Goal: Task Accomplishment & Management: Use online tool/utility

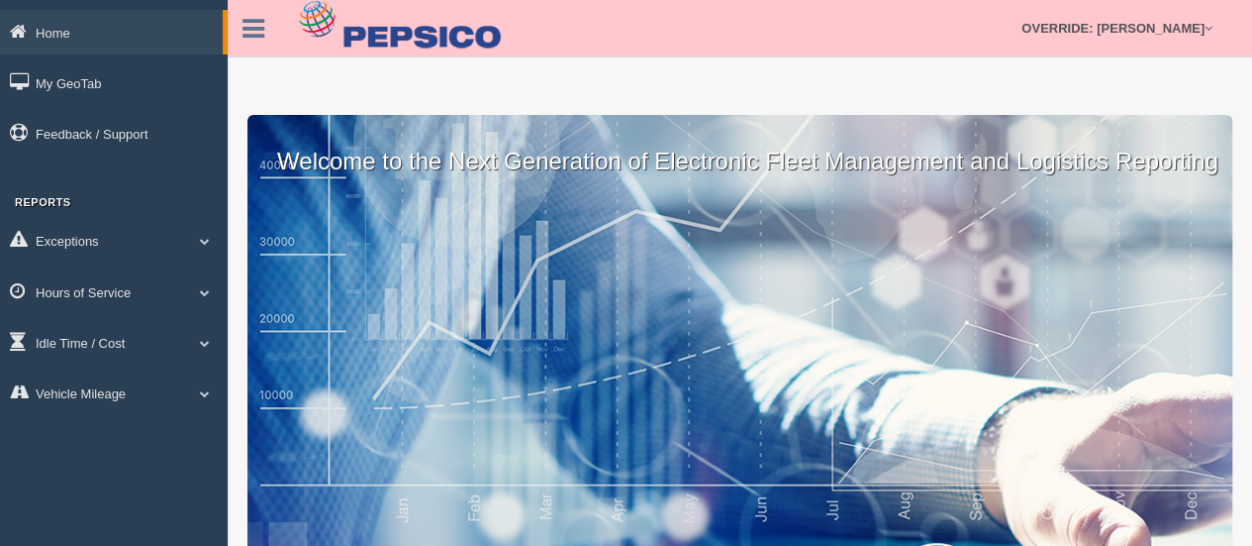
scroll to position [133, 0]
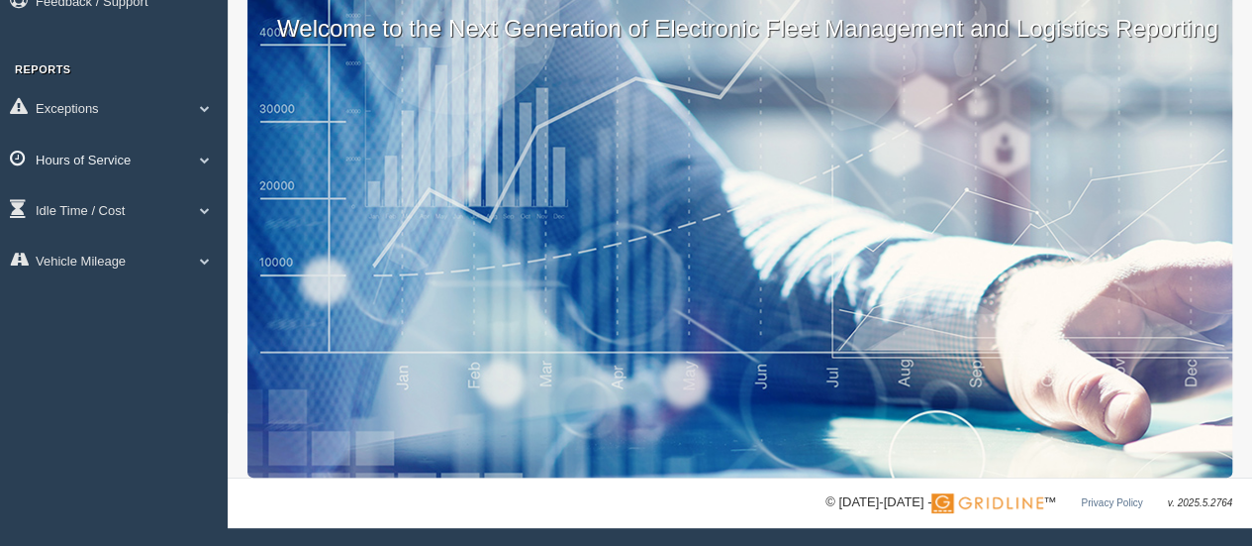
click at [147, 152] on link "Hours of Service" at bounding box center [114, 159] width 228 height 45
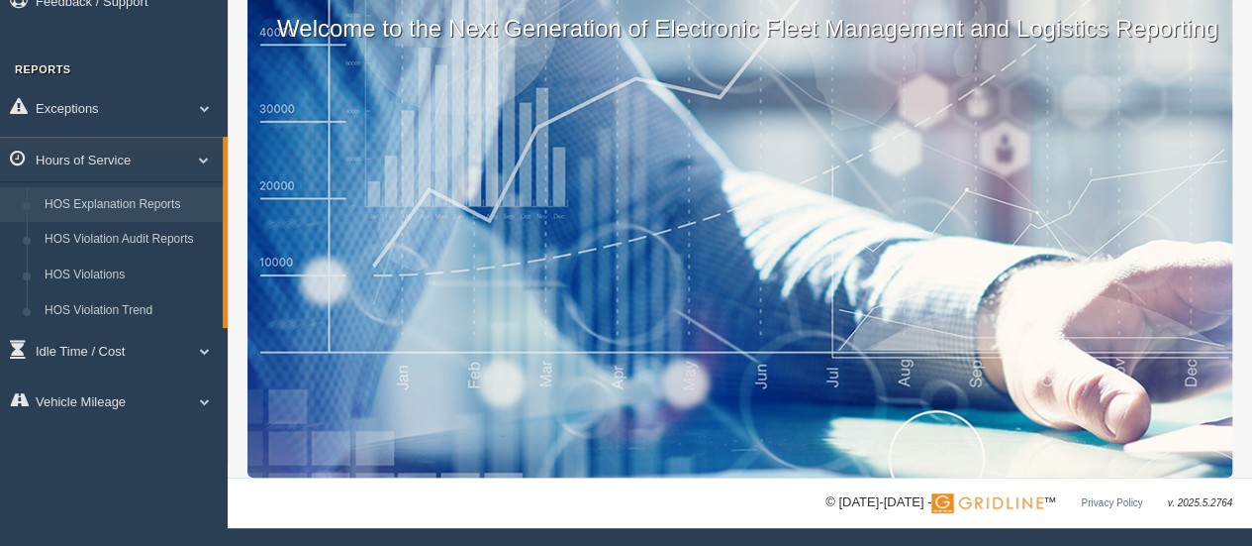
click at [115, 197] on link "HOS Explanation Reports" at bounding box center [129, 205] width 187 height 36
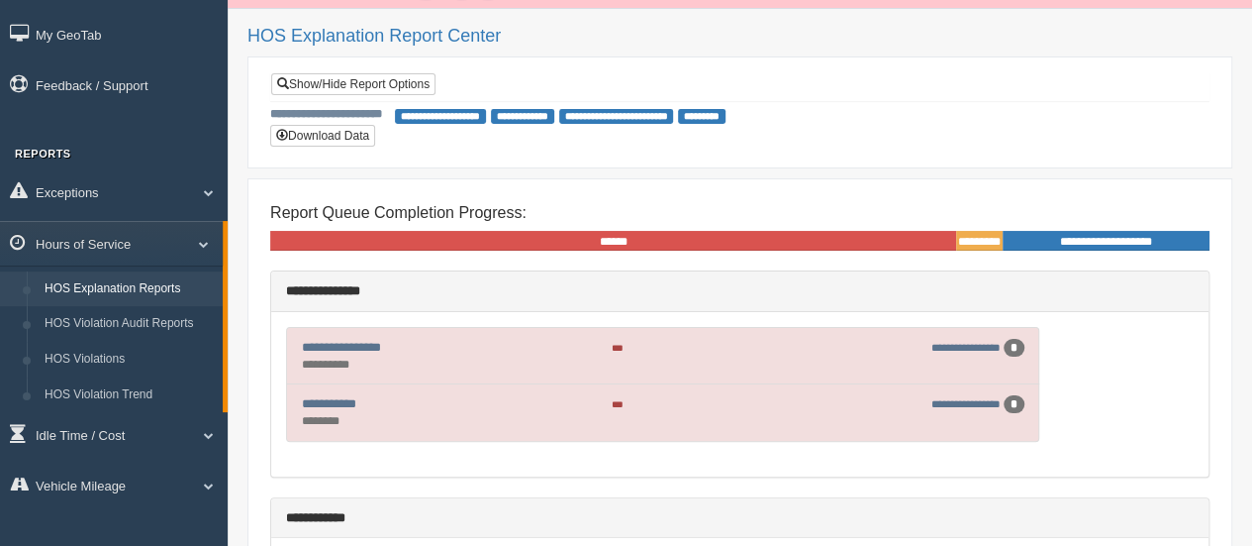
scroll to position [45, 0]
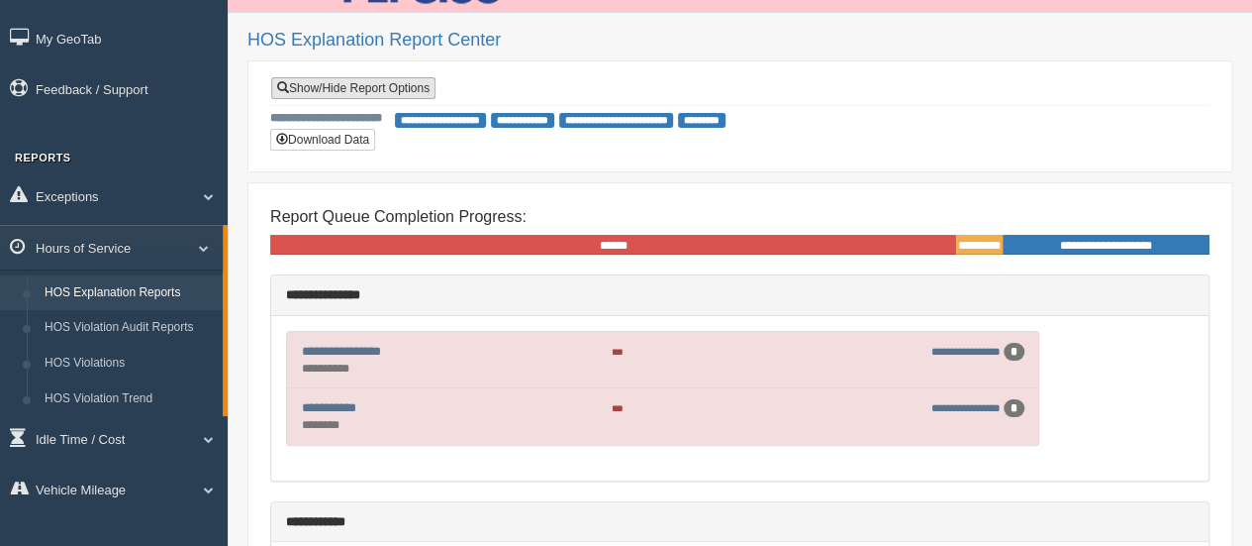
click at [349, 82] on link "Show/Hide Report Options" at bounding box center [353, 88] width 164 height 22
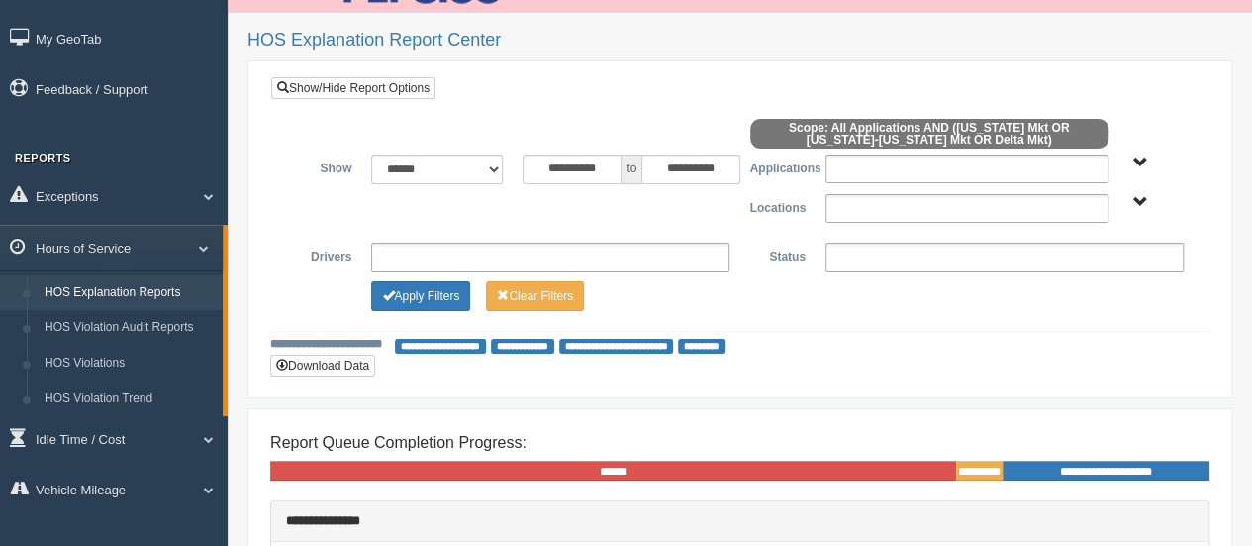
click at [915, 150] on div at bounding box center [740, 137] width 908 height 36
click at [916, 163] on ul at bounding box center [967, 168] width 283 height 29
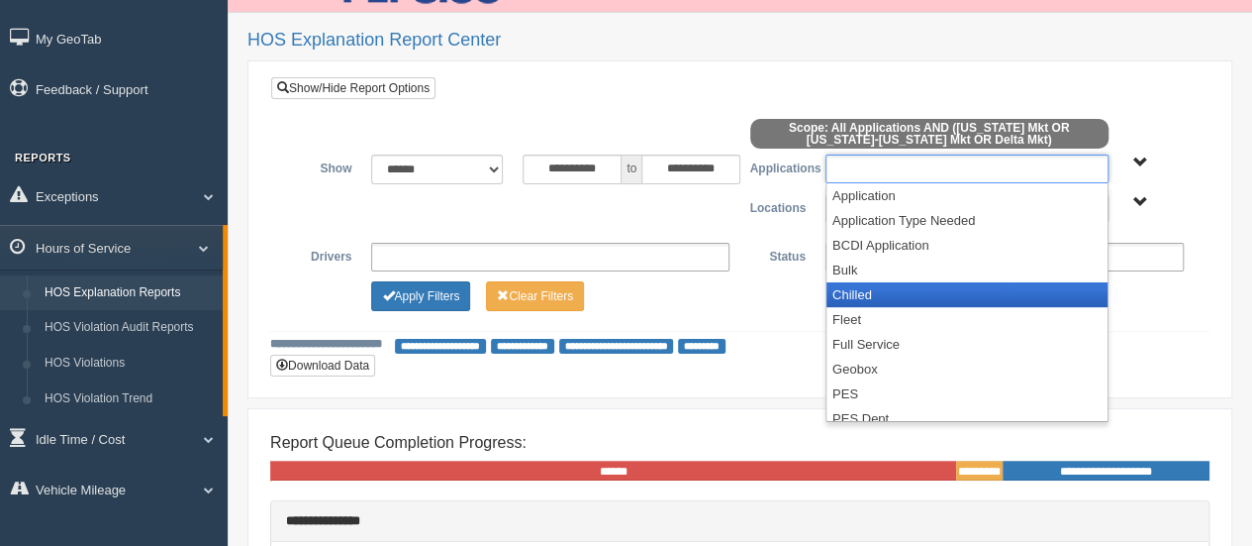
scroll to position [183, 0]
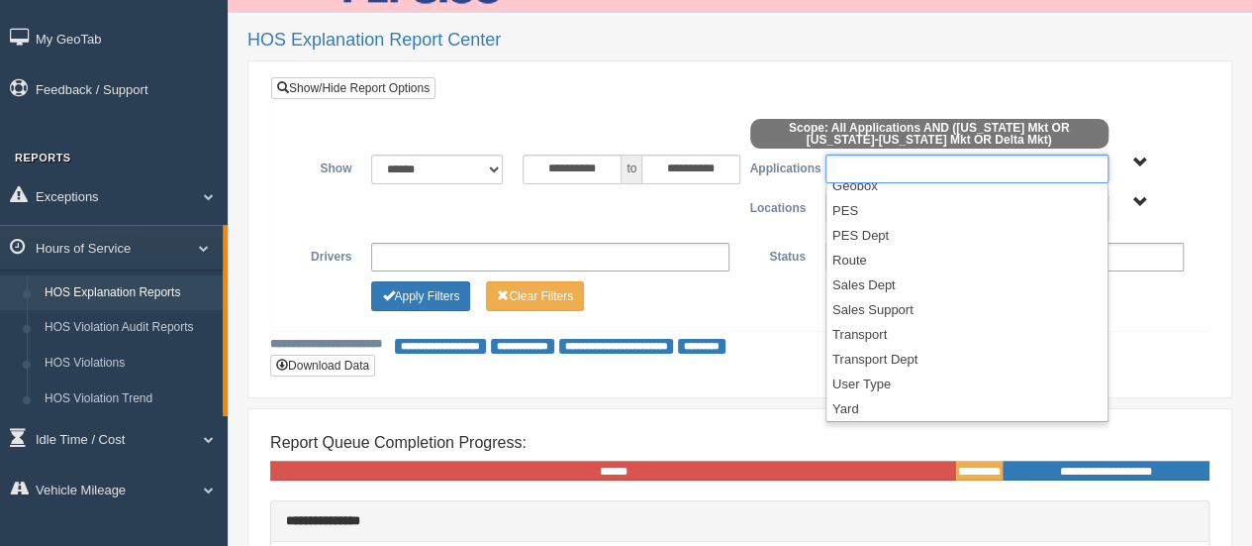
click at [741, 390] on div "**********" at bounding box center [740, 229] width 985 height 338
type input "**********"
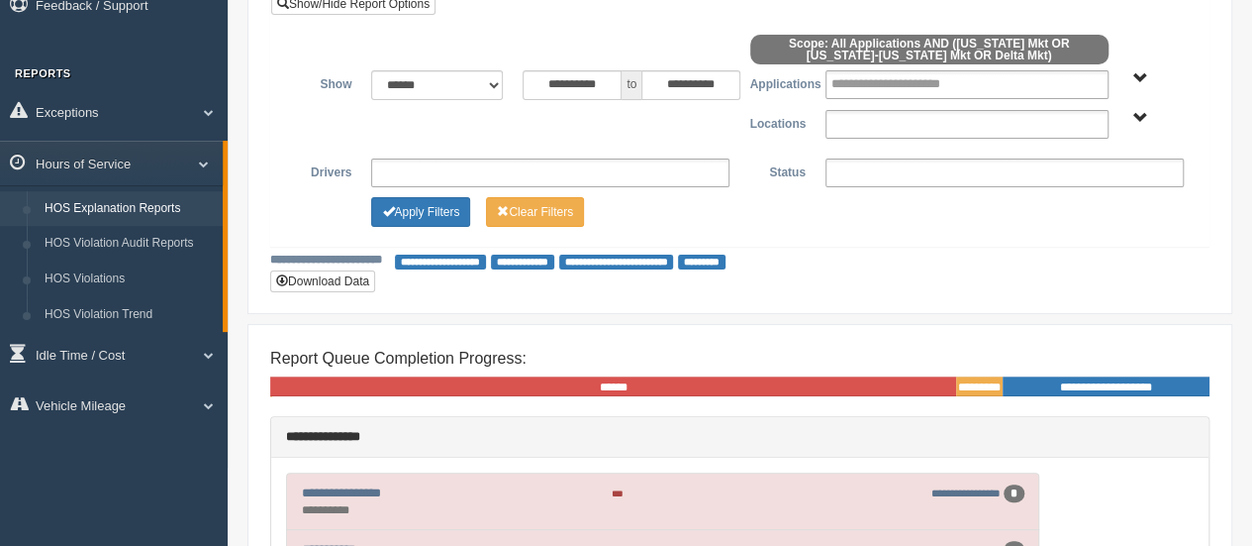
scroll to position [130, 0]
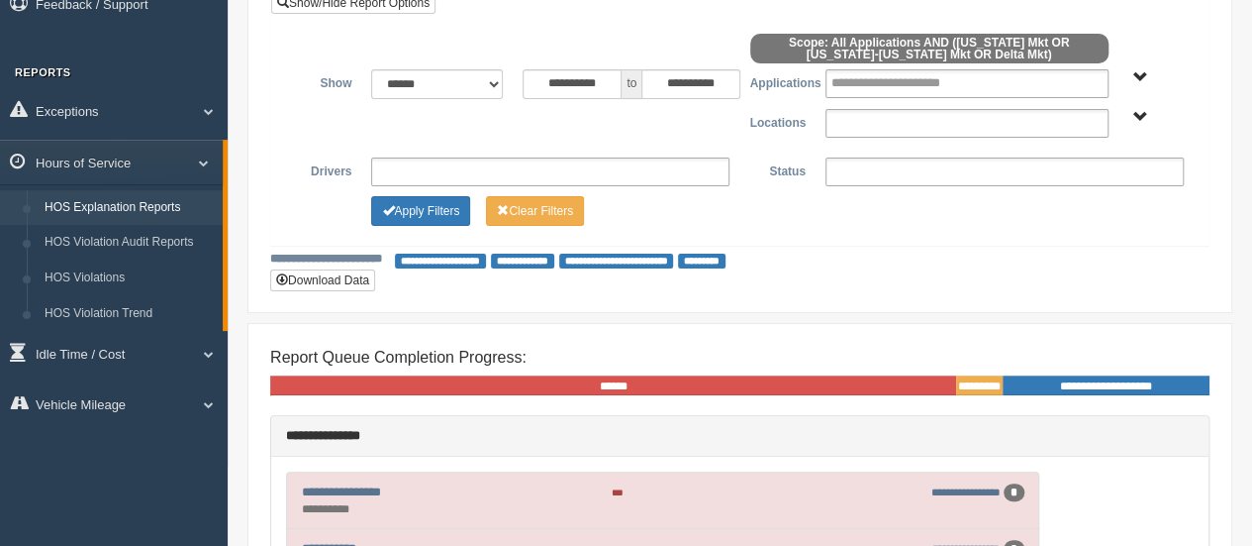
click at [880, 124] on ul at bounding box center [967, 123] width 283 height 29
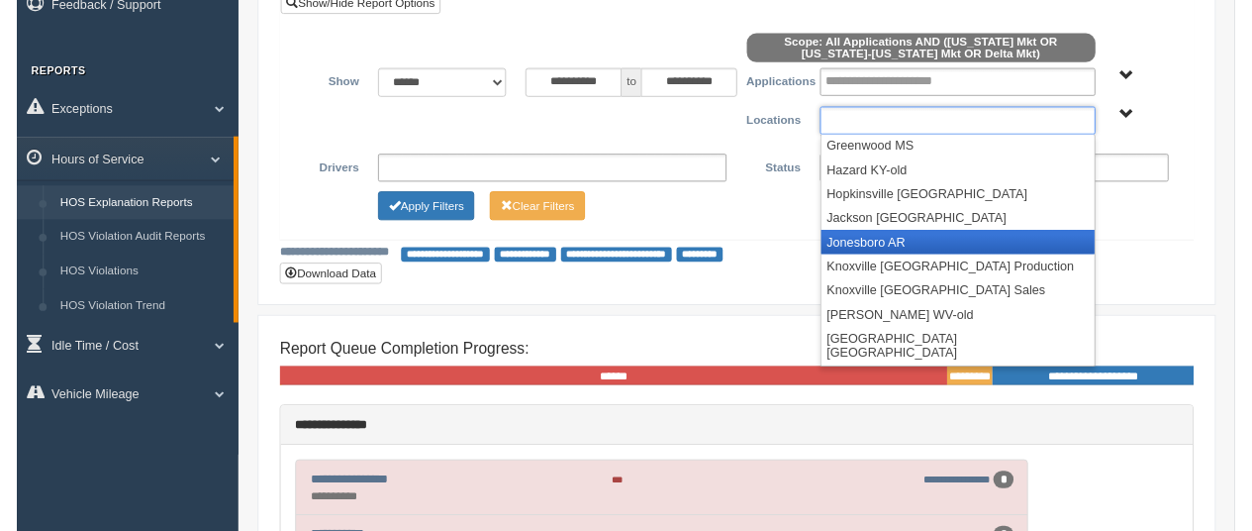
scroll to position [259, 0]
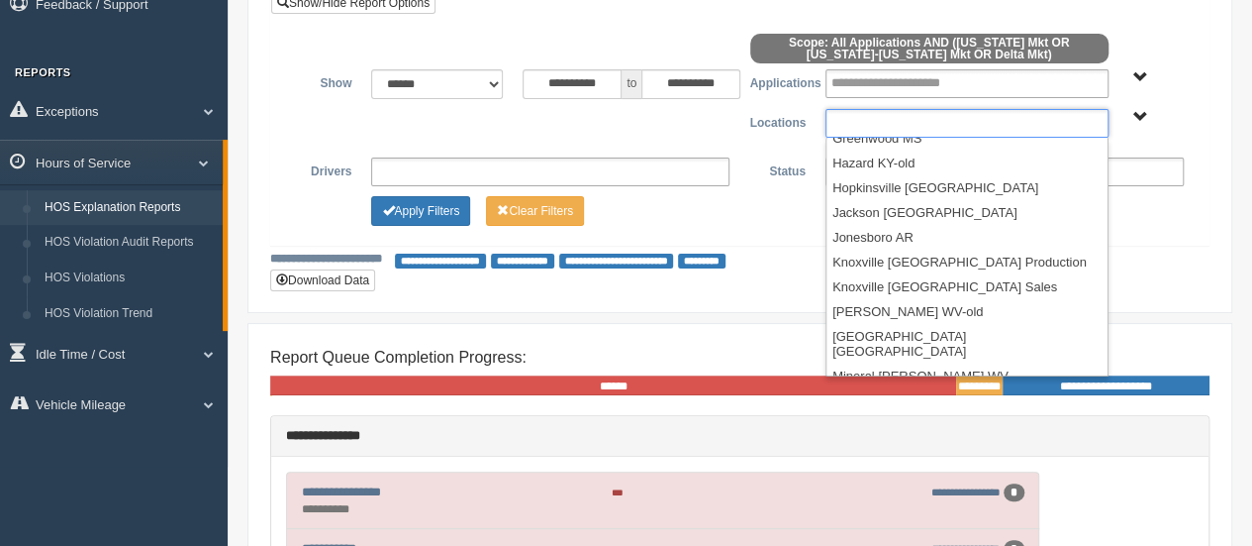
click at [1156, 252] on div "**********" at bounding box center [740, 259] width 940 height 19
type input "**********"
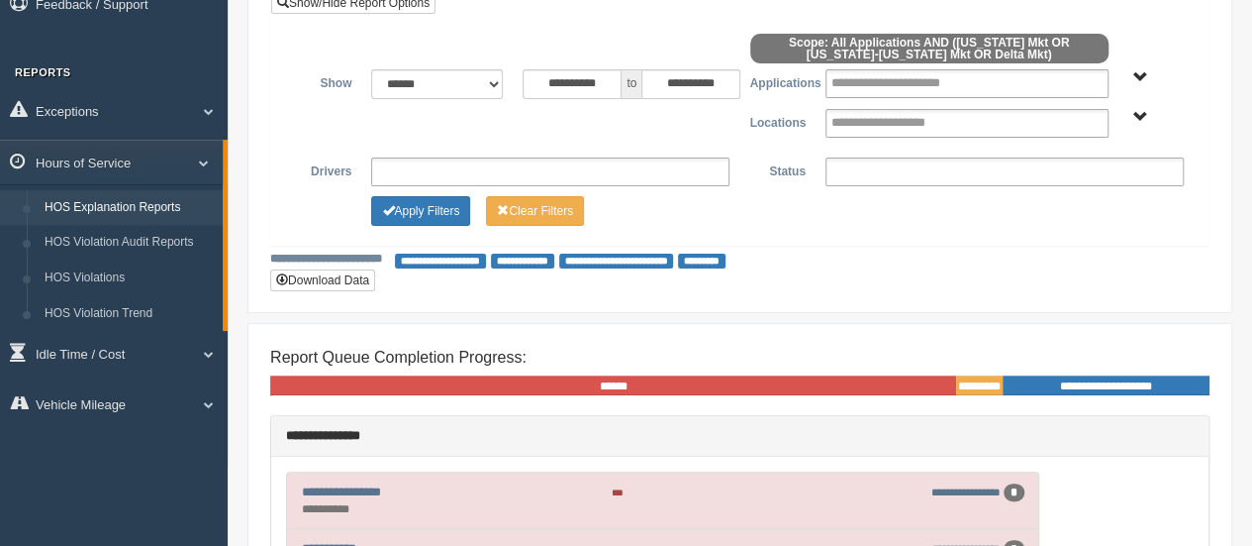
click at [1139, 116] on span "Delta Mkt Tennessee Mkt West Virginia-Kentucky Mkt" at bounding box center [1141, 117] width 15 height 15
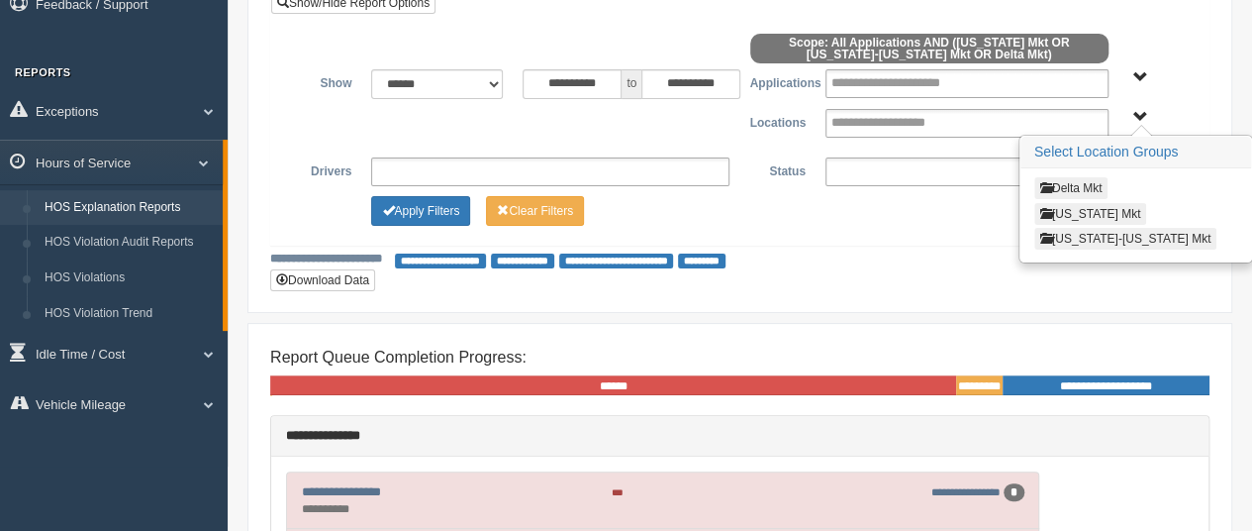
click at [1088, 183] on button "Delta Mkt" at bounding box center [1072, 188] width 74 height 22
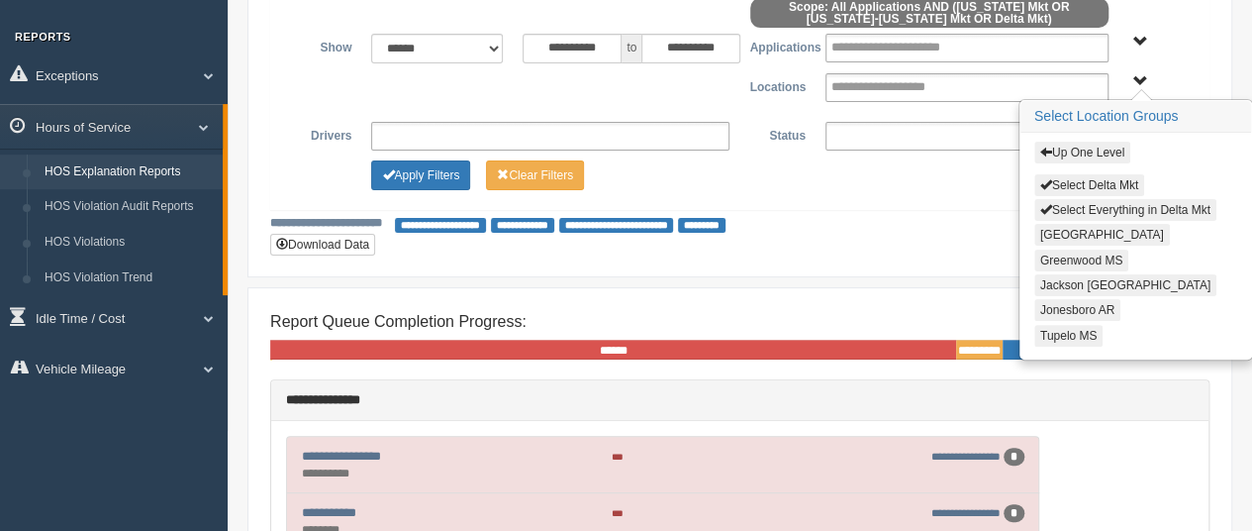
scroll to position [154, 0]
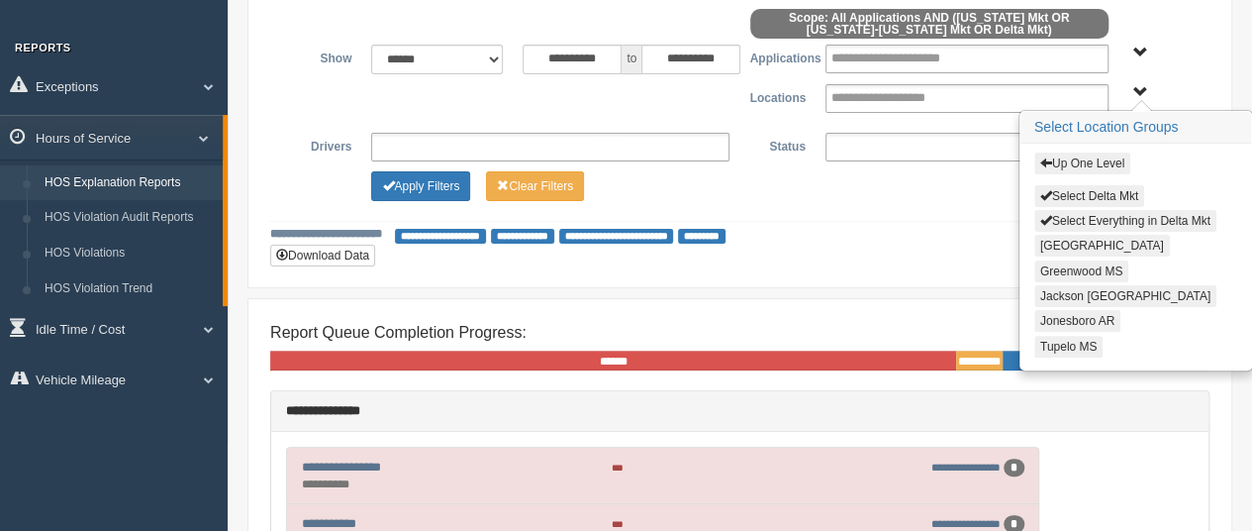
click at [1081, 158] on button "Up One Level" at bounding box center [1083, 163] width 96 height 22
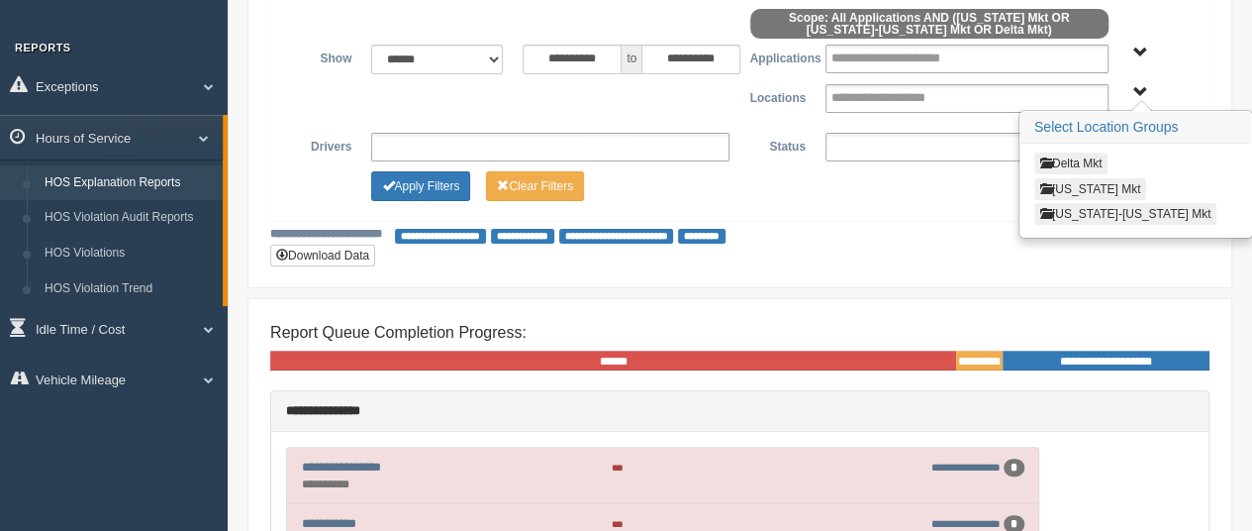
click at [1090, 181] on button "Tennessee Mkt" at bounding box center [1091, 189] width 113 height 22
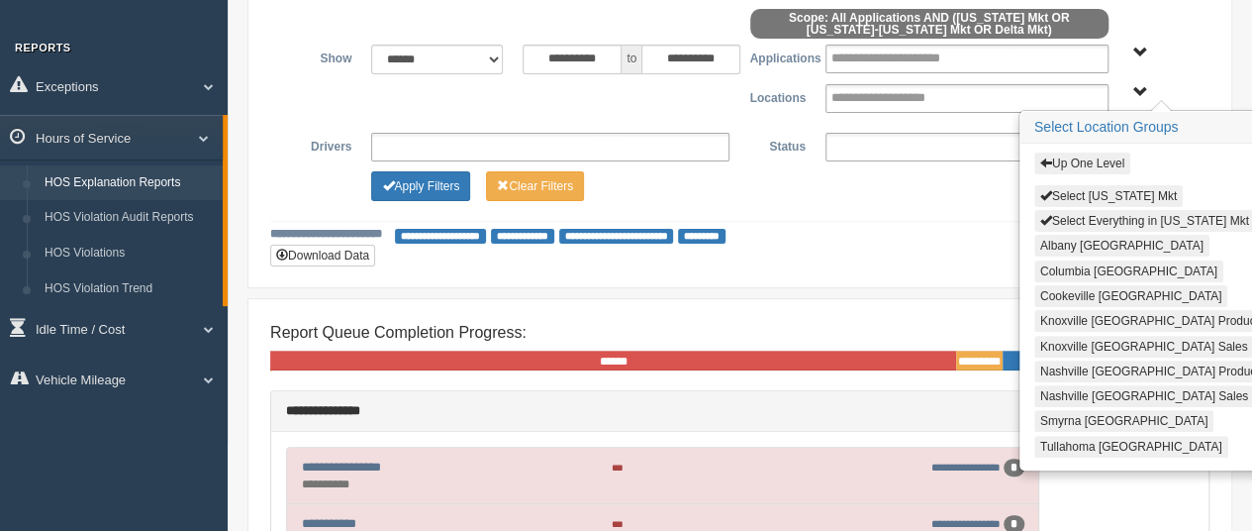
click at [1088, 161] on button "Up One Level" at bounding box center [1083, 163] width 96 height 22
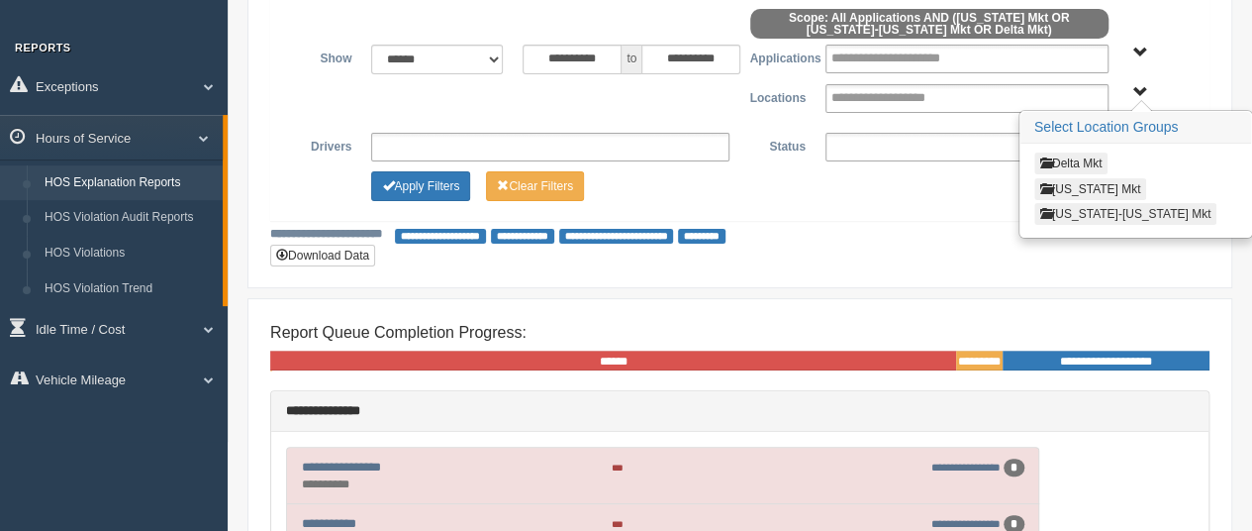
click at [1099, 203] on button "West Virginia-Kentucky Mkt" at bounding box center [1126, 214] width 182 height 22
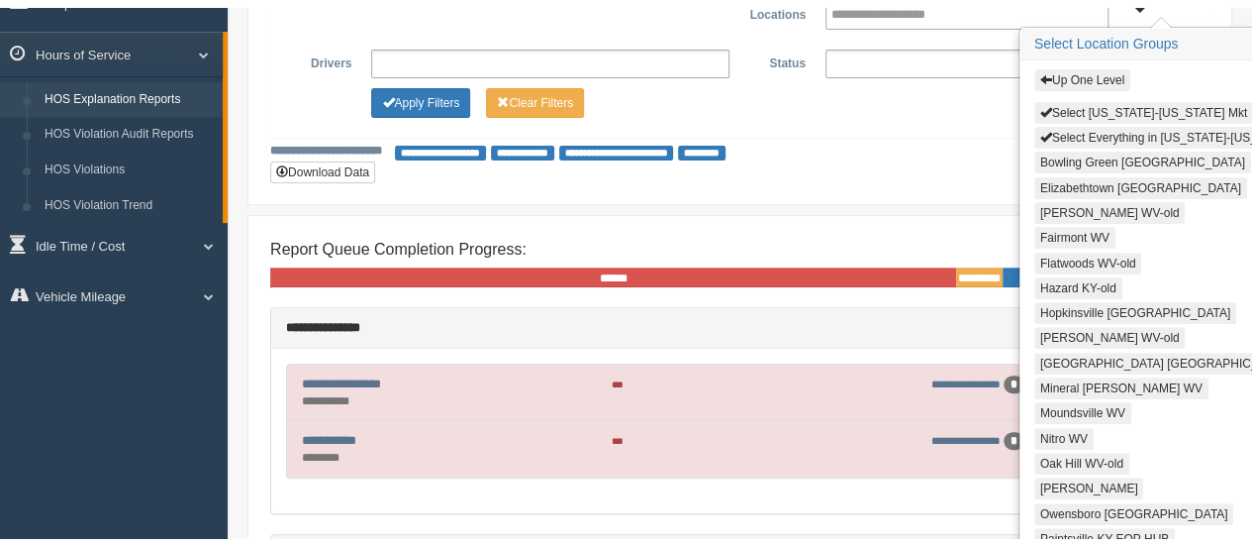
scroll to position [240, 0]
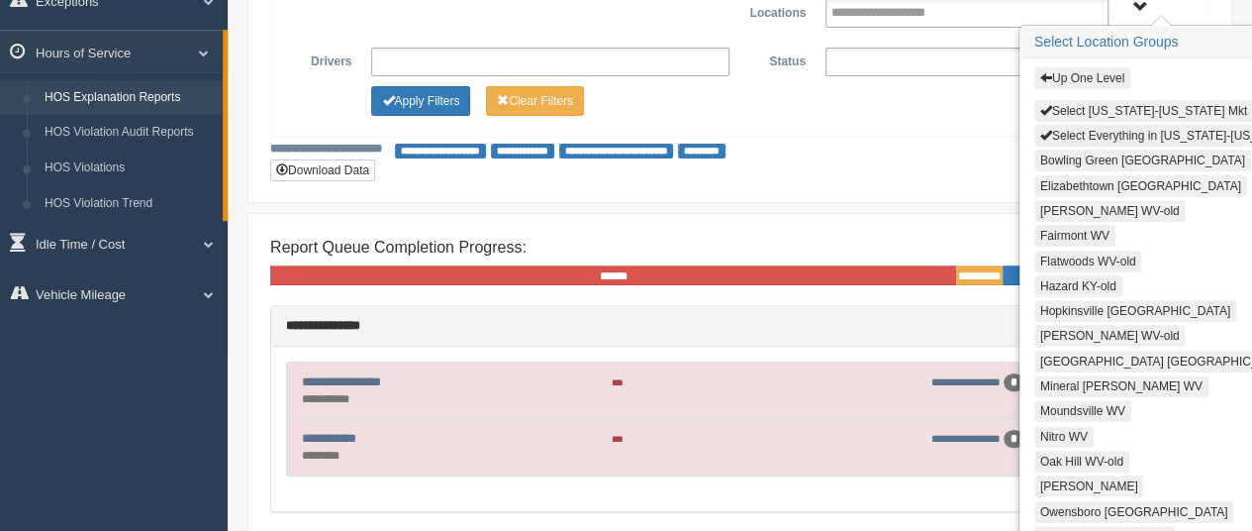
click at [1075, 76] on button "Up One Level" at bounding box center [1083, 78] width 96 height 22
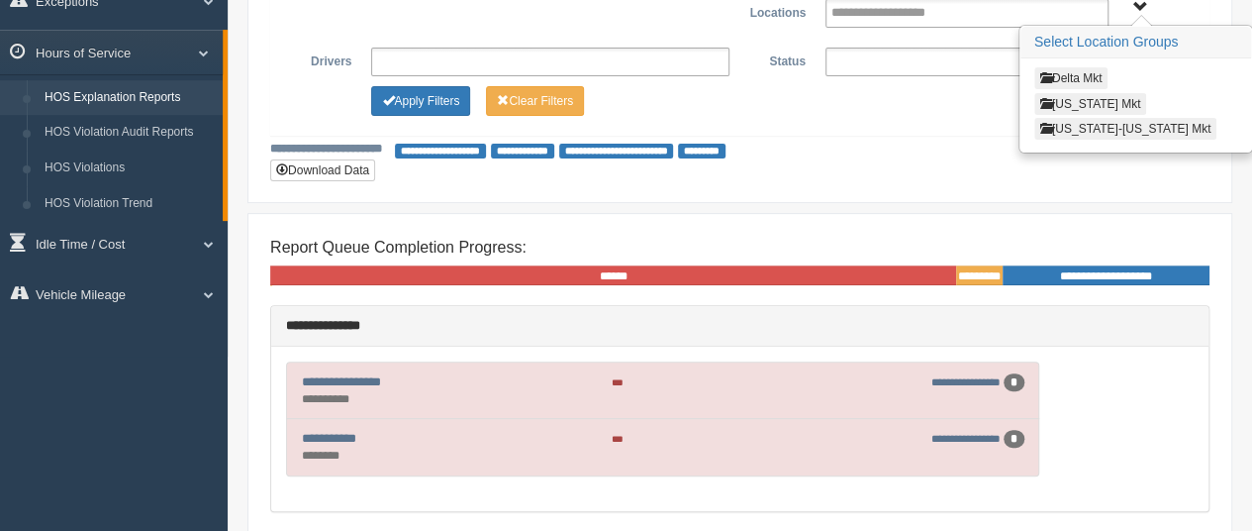
click at [1143, 9] on span "Delta Mkt Tennessee Mkt West Virginia-Kentucky Mkt" at bounding box center [1141, 7] width 15 height 15
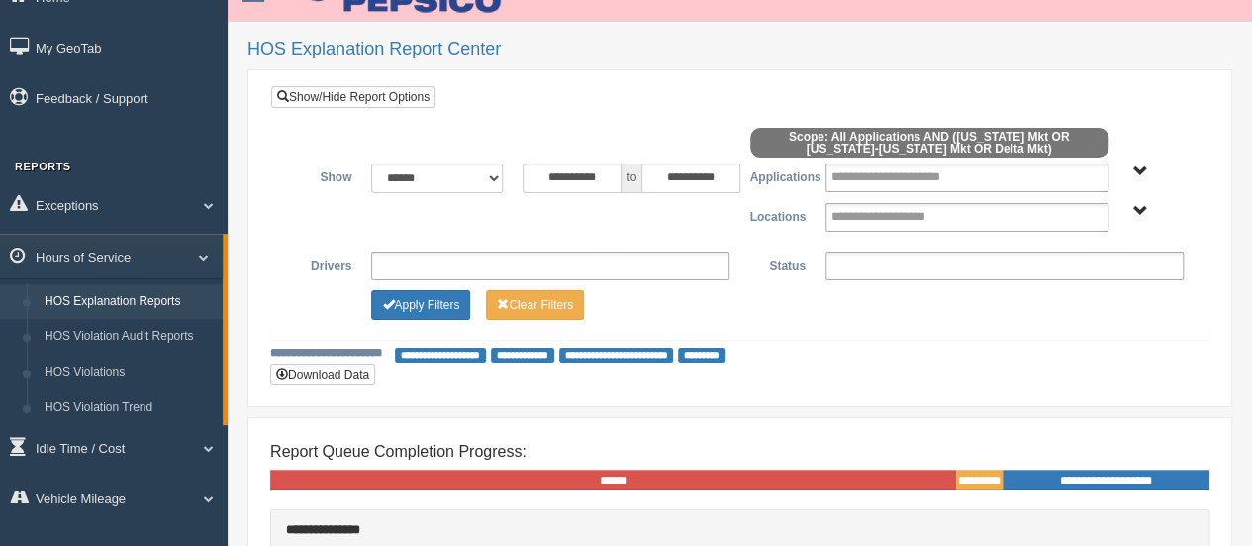
scroll to position [38, 0]
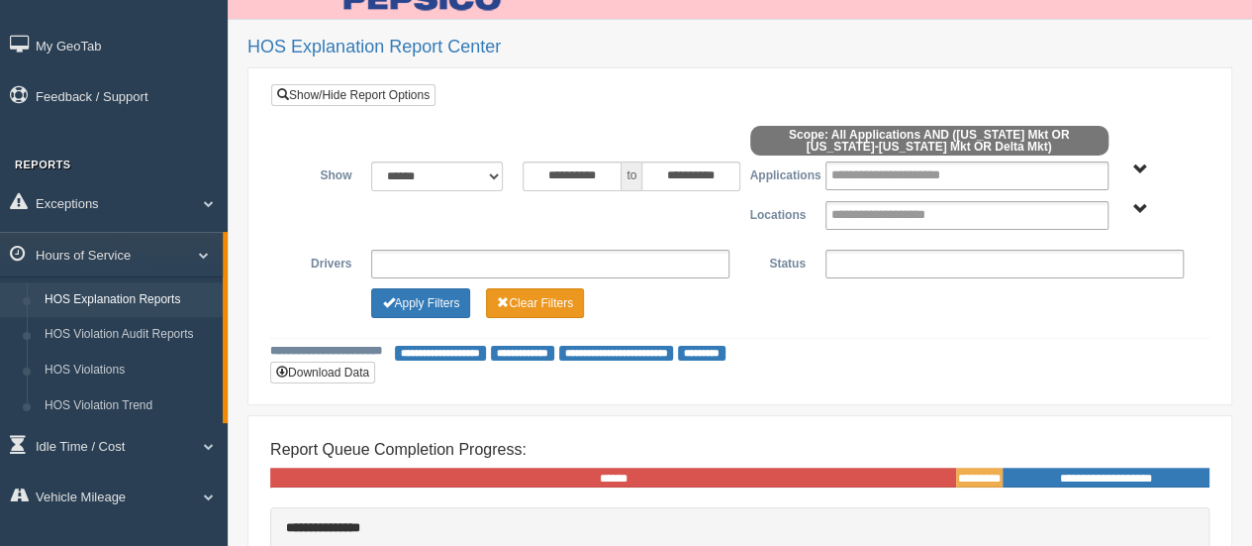
click at [538, 299] on button "Clear Filters" at bounding box center [535, 303] width 98 height 30
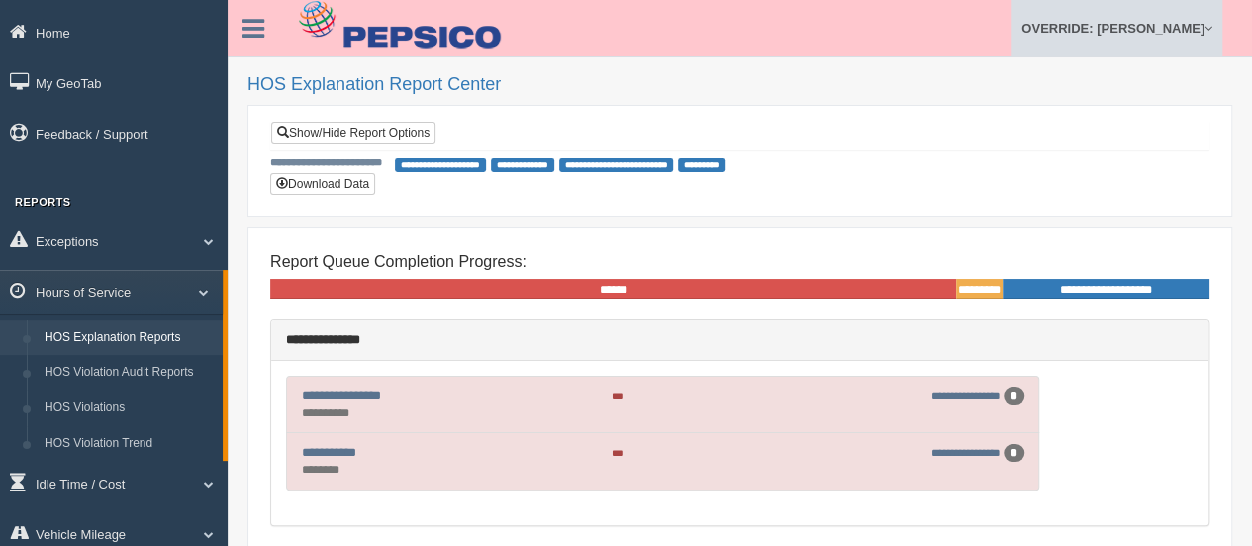
click at [1152, 46] on link "OVERRIDE: [PERSON_NAME]" at bounding box center [1117, 28] width 211 height 56
click at [1076, 129] on link "Log Off" at bounding box center [1114, 118] width 216 height 41
